Goal: Transaction & Acquisition: Subscribe to service/newsletter

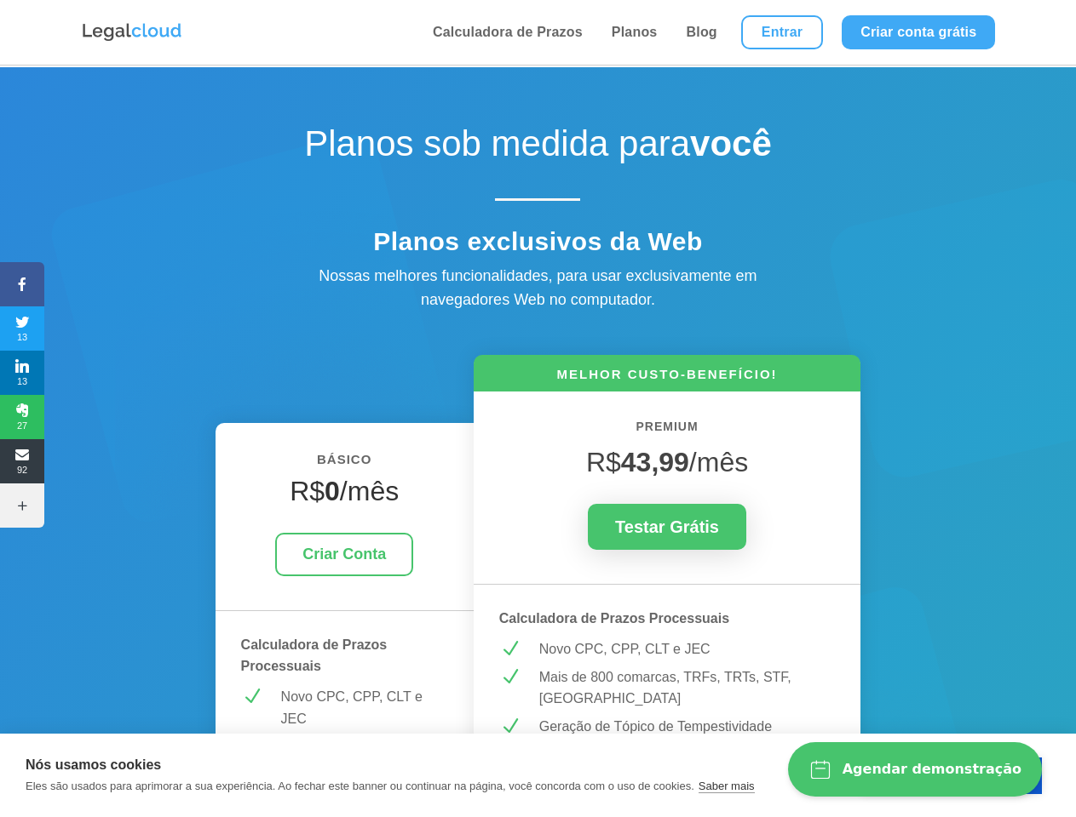
click at [22, 284] on icon at bounding box center [22, 285] width 44 height 14
click at [22, 329] on span "13" at bounding box center [22, 328] width 44 height 27
click at [22, 373] on span "13" at bounding box center [22, 372] width 44 height 27
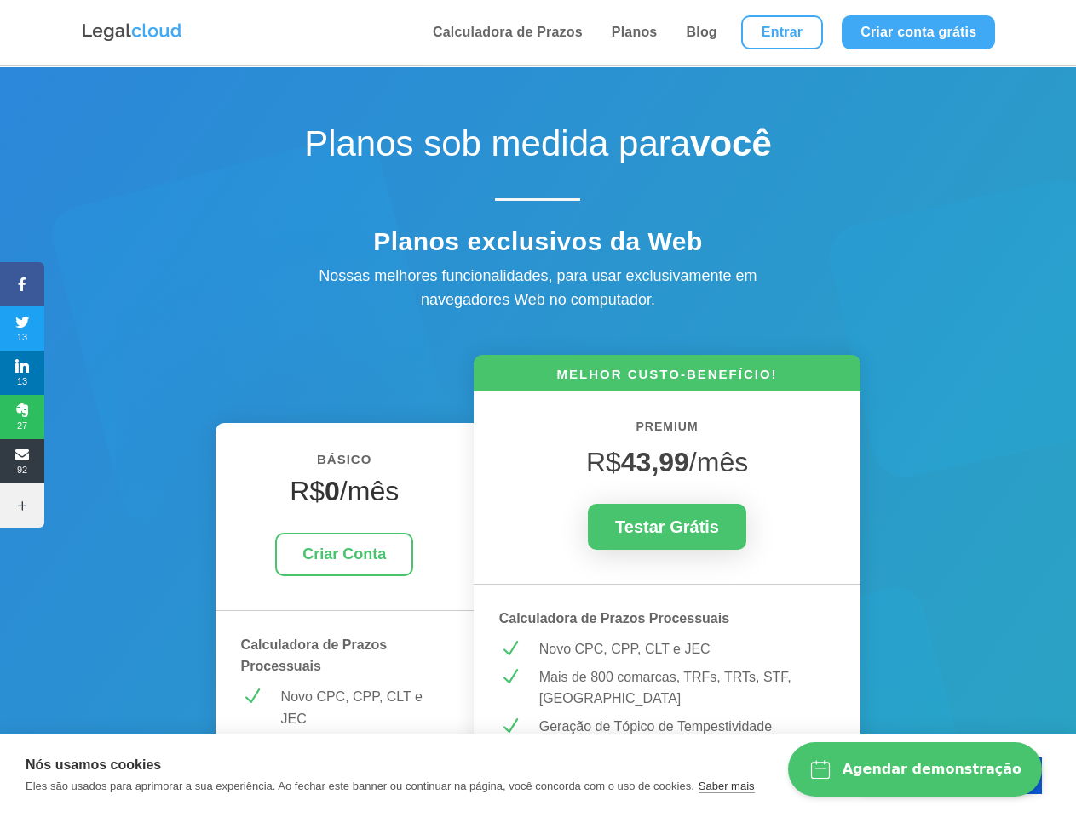
click at [22, 417] on span "27" at bounding box center [22, 417] width 44 height 27
click at [22, 462] on span "92" at bounding box center [22, 461] width 44 height 27
click at [22, 506] on icon at bounding box center [22, 506] width 44 height 14
